Goal: Task Accomplishment & Management: Manage account settings

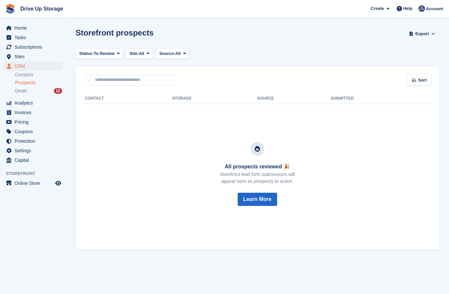
click at [25, 83] on span "Prospects" at bounding box center [25, 83] width 20 height 6
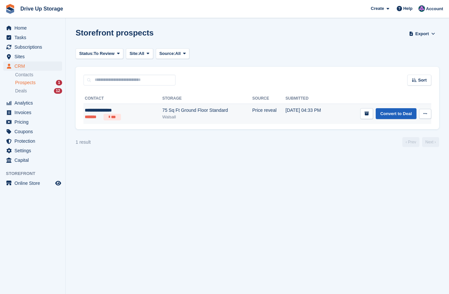
click at [397, 115] on link "Convert to Deal" at bounding box center [396, 113] width 41 height 11
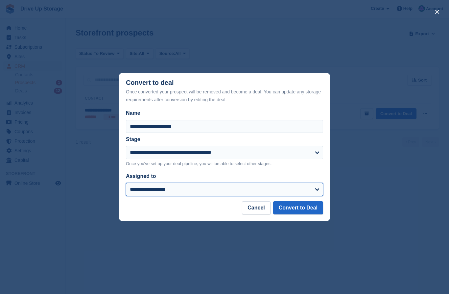
select select "****"
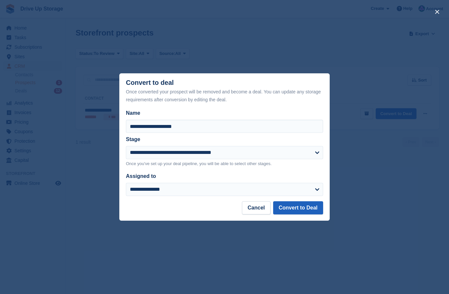
click at [307, 210] on button "Convert to Deal" at bounding box center [298, 207] width 50 height 13
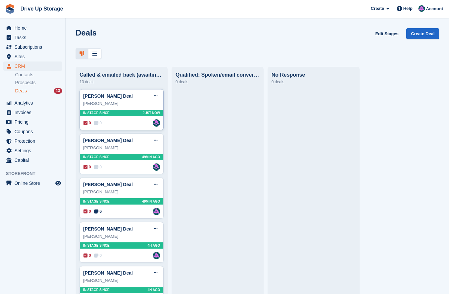
click at [133, 109] on div "Daryl-Anne Goffe Deal Edit deal Mark as won Mark as lost Delete deal Daryl-Anne…" at bounding box center [122, 109] width 84 height 41
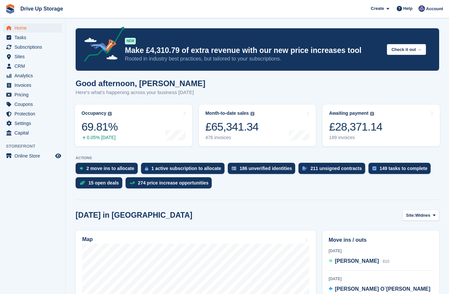
click at [335, 0] on span "Drive Up Storage Create Subscription Invoice Contact Deal Discount Page Help Ch…" at bounding box center [224, 9] width 449 height 18
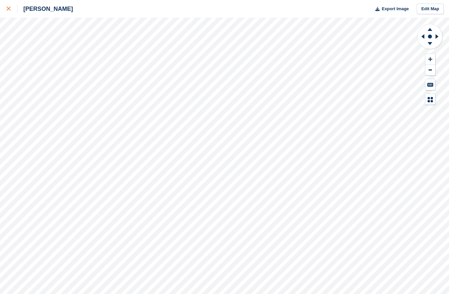
click at [4, 7] on link at bounding box center [8, 9] width 17 height 18
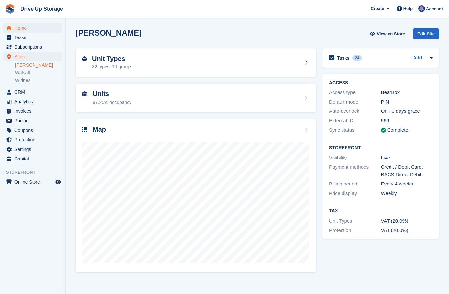
click at [23, 29] on span "Home" at bounding box center [33, 27] width 39 height 9
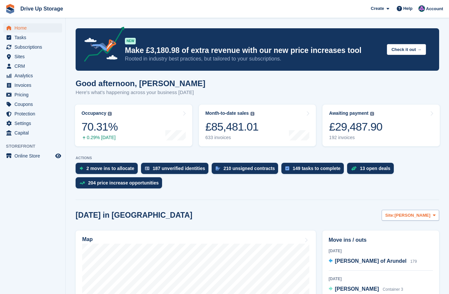
click at [430, 219] on button "Site: Stroud" at bounding box center [411, 215] width 58 height 11
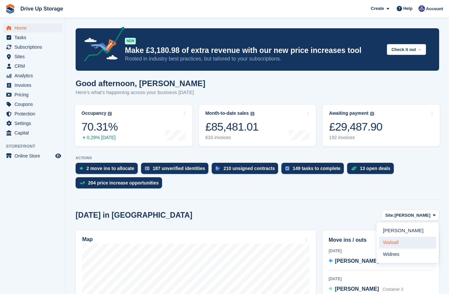
click at [396, 240] on link "Walsall" at bounding box center [407, 243] width 57 height 12
